Goal: Complete application form: Complete application form

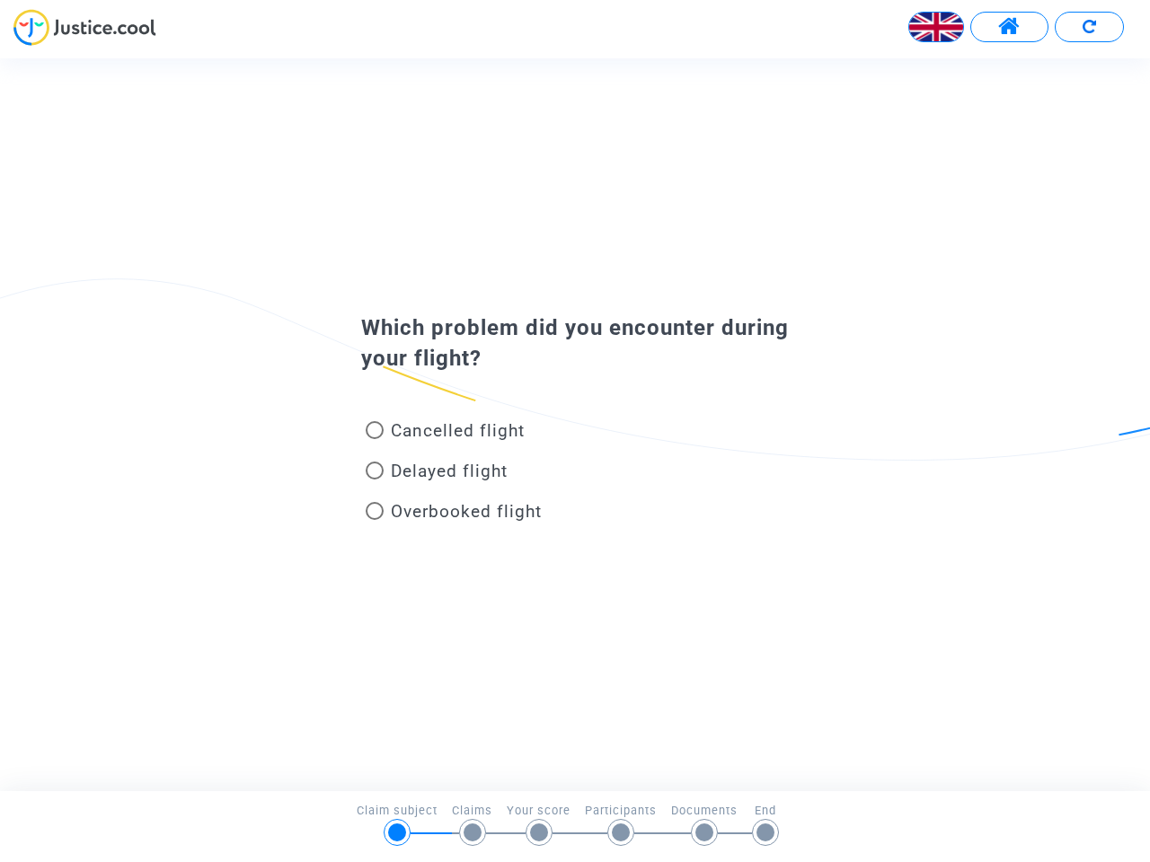
click at [936, 27] on img at bounding box center [936, 27] width 54 height 54
click at [1009, 27] on span at bounding box center [1009, 26] width 22 height 23
click at [1089, 27] on div at bounding box center [575, 33] width 1150 height 49
click at [575, 424] on div "Cancelled flight" at bounding box center [546, 434] width 396 height 40
click at [445, 434] on span "Cancelled flight" at bounding box center [458, 430] width 134 height 21
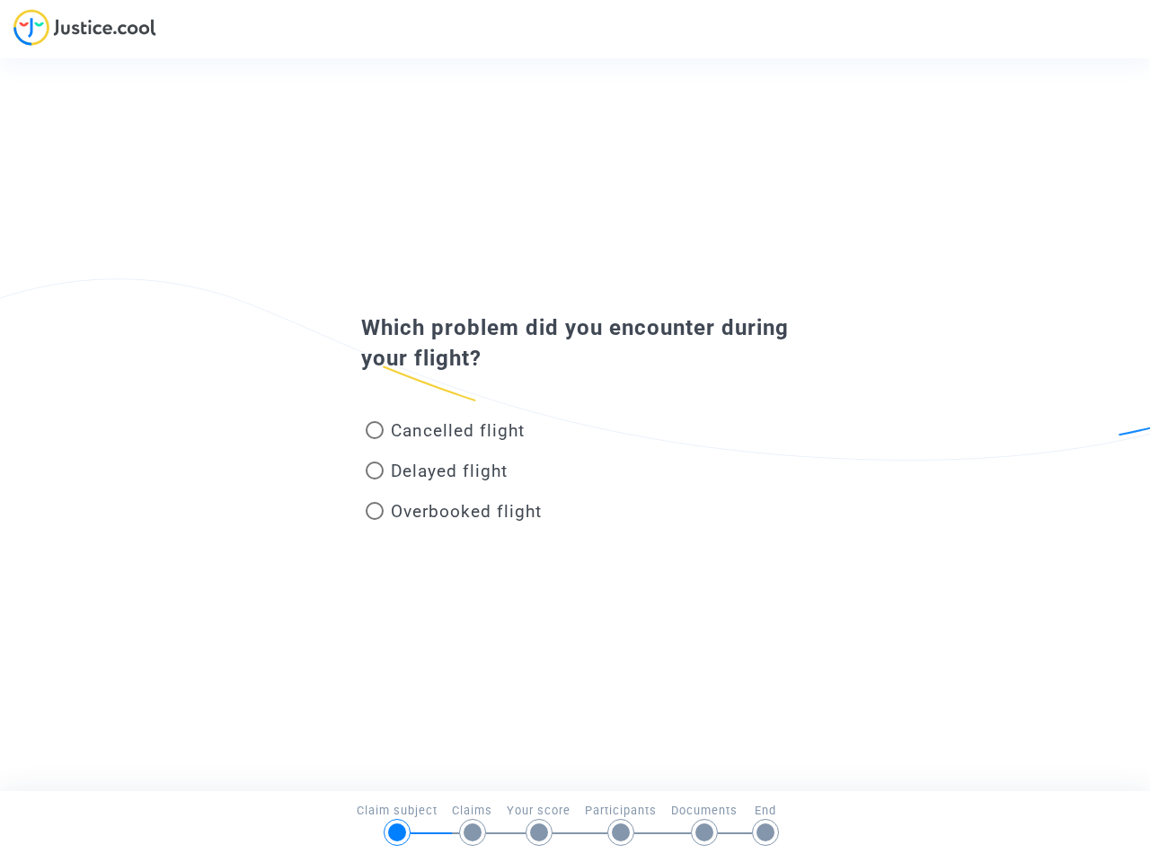
click at [375, 439] on input "Cancelled flight" at bounding box center [374, 439] width 1 height 1
radio input "true"
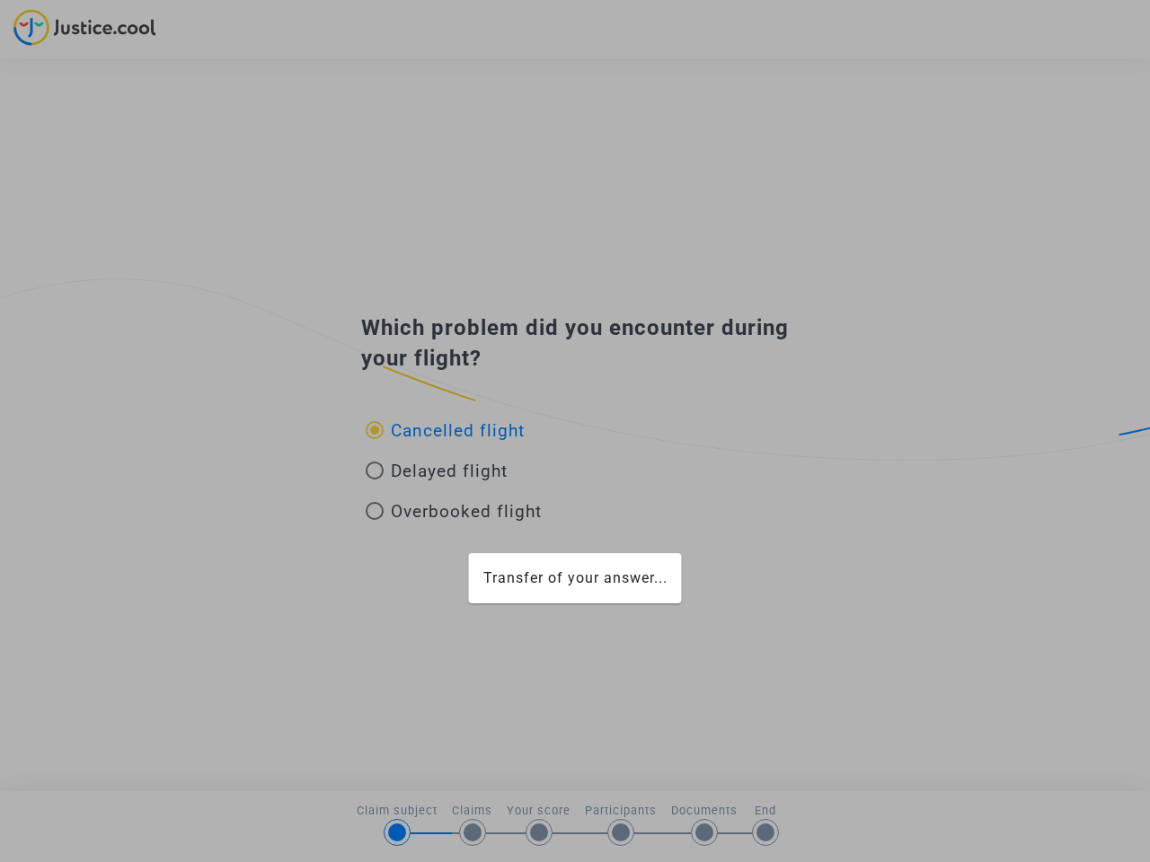
click at [445, 430] on div "Transfer of your answer..." at bounding box center [575, 431] width 1150 height 862
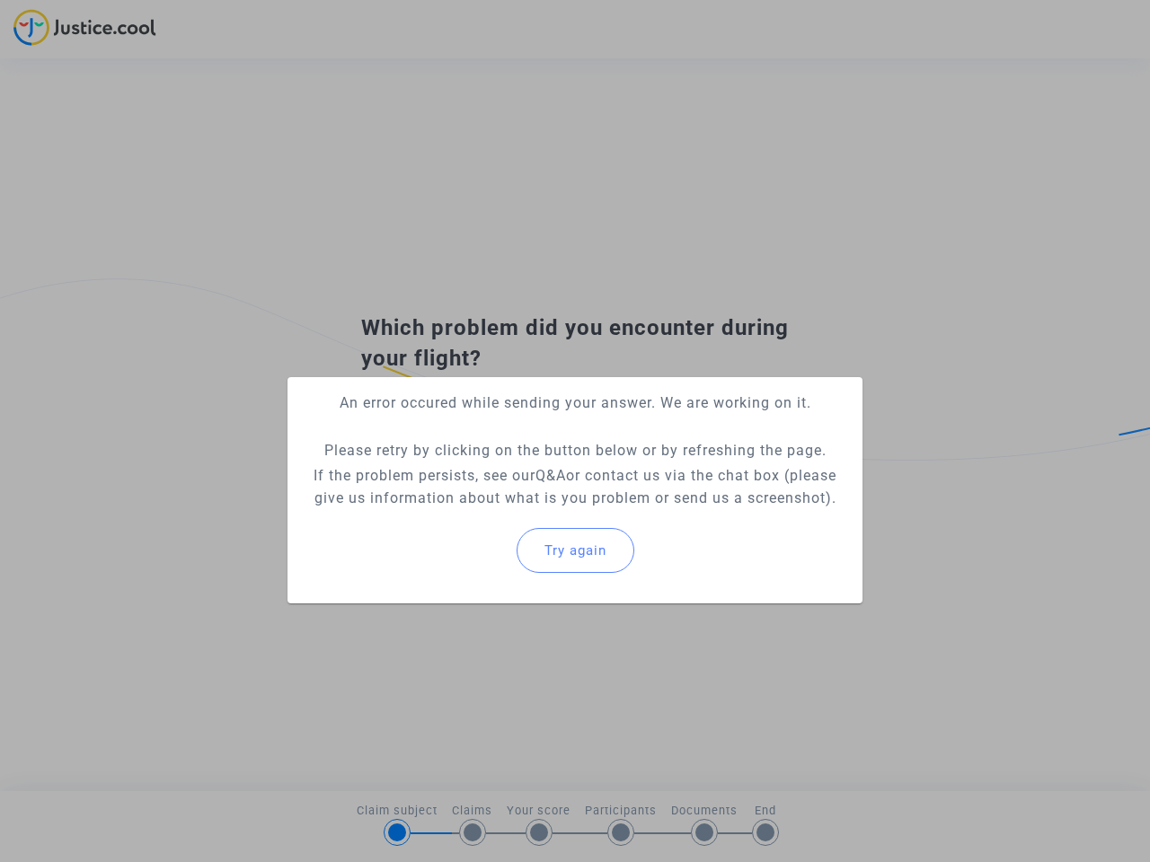
click at [437, 474] on p "If the problem persists, see our Q&A or contact us via the chat box (please giv…" at bounding box center [575, 486] width 546 height 45
click at [437, 471] on p "If the problem persists, see our Q&A or contact us via the chat box (please giv…" at bounding box center [575, 486] width 546 height 45
click at [454, 515] on div "Try again" at bounding box center [575, 550] width 546 height 77
click at [454, 511] on mat-card "An error occured while sending your answer. We are working on it. Please retry …" at bounding box center [574, 490] width 575 height 226
